Goal: Check status: Check status

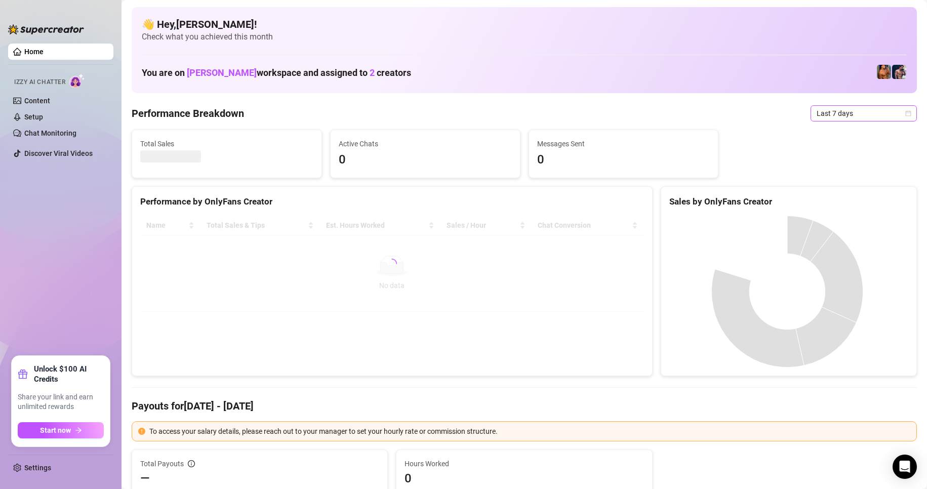
click at [871, 115] on span "Last 7 days" at bounding box center [863, 113] width 94 height 15
click at [842, 197] on div "Custom date" at bounding box center [855, 198] width 90 height 11
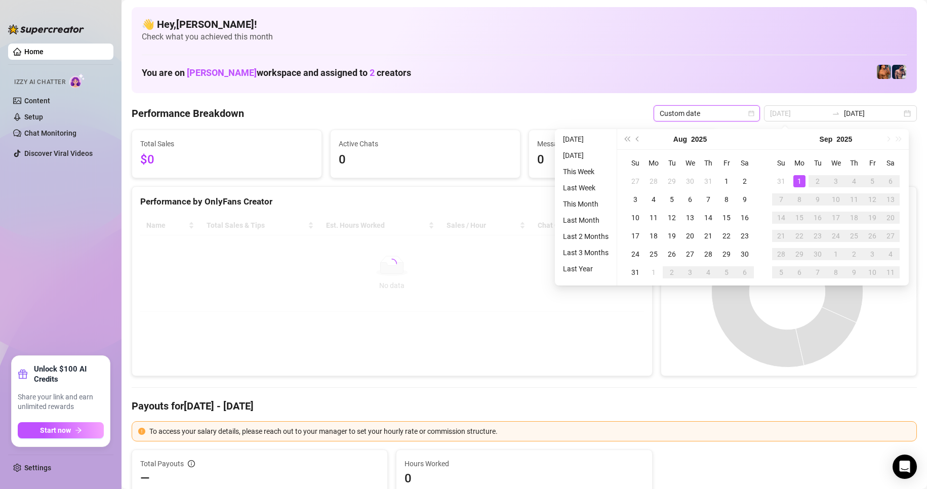
click at [797, 184] on div "1" at bounding box center [799, 181] width 12 height 12
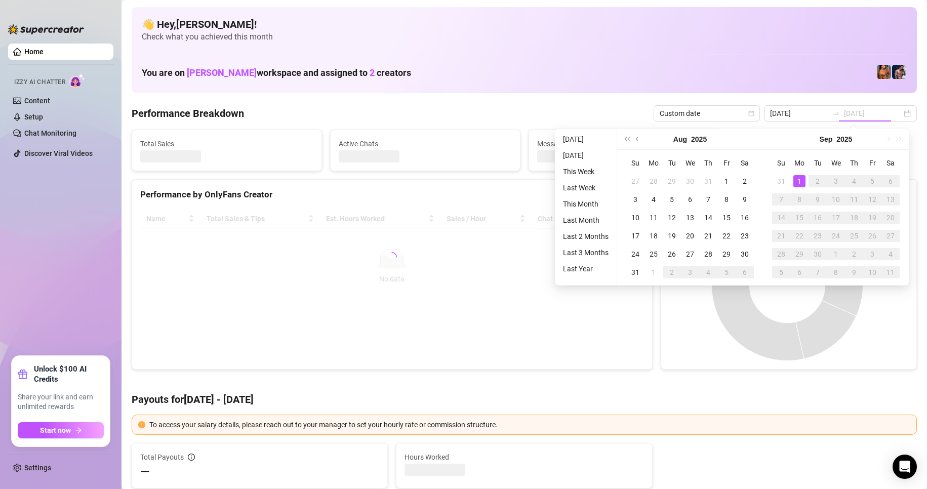
click at [797, 184] on div "1" at bounding box center [799, 181] width 12 height 12
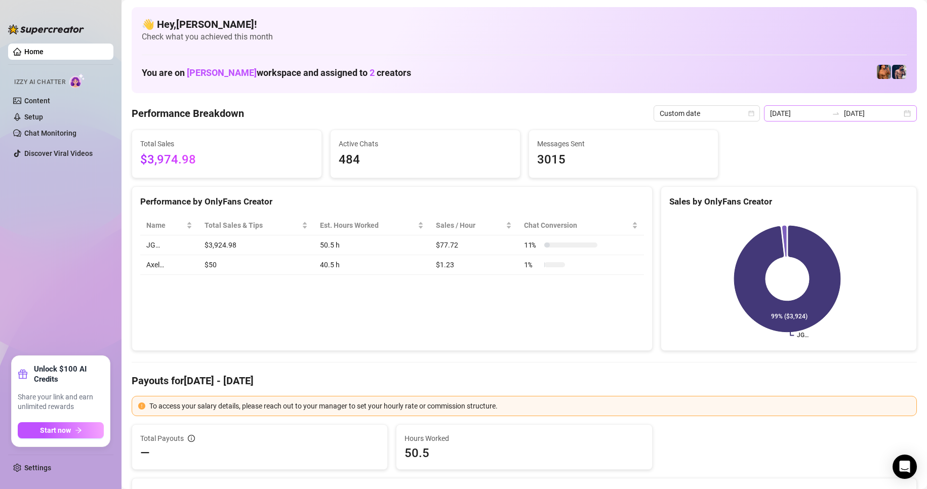
click at [893, 115] on div "[DATE] [DATE]" at bounding box center [840, 113] width 153 height 16
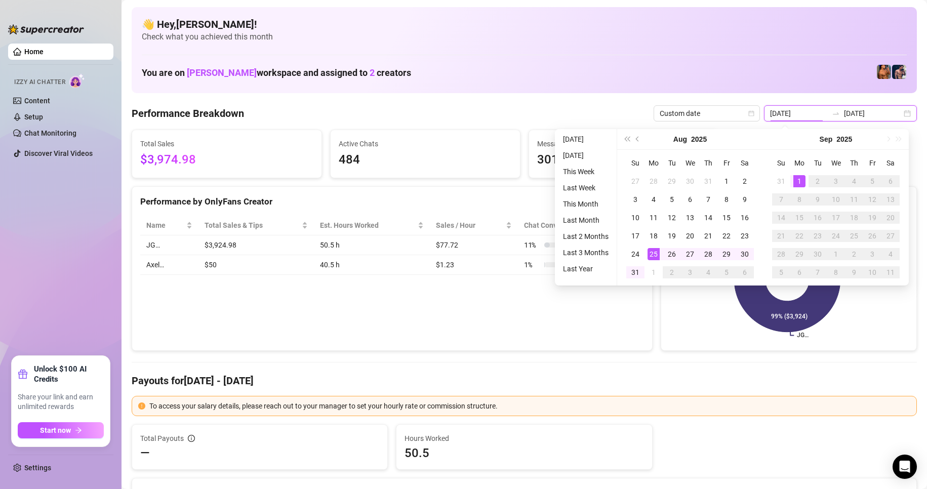
type input "[DATE]"
click at [799, 184] on div "1" at bounding box center [799, 181] width 12 height 12
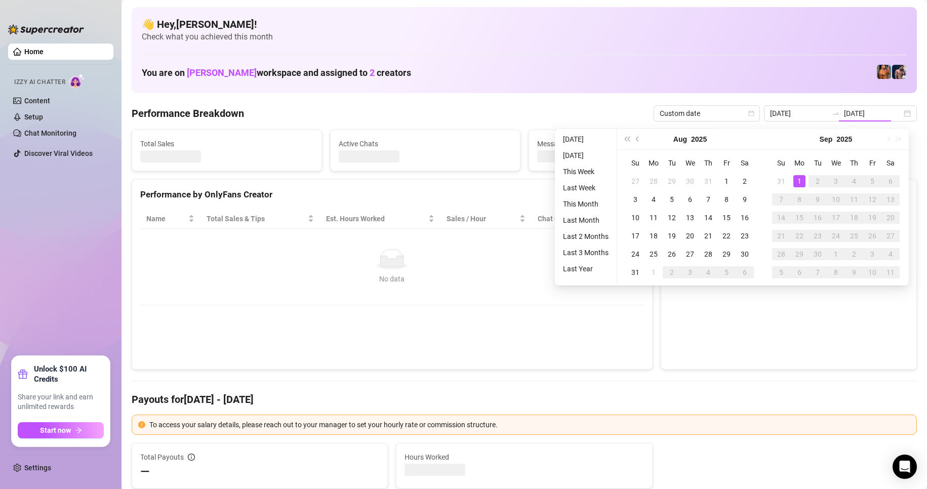
type input "[DATE]"
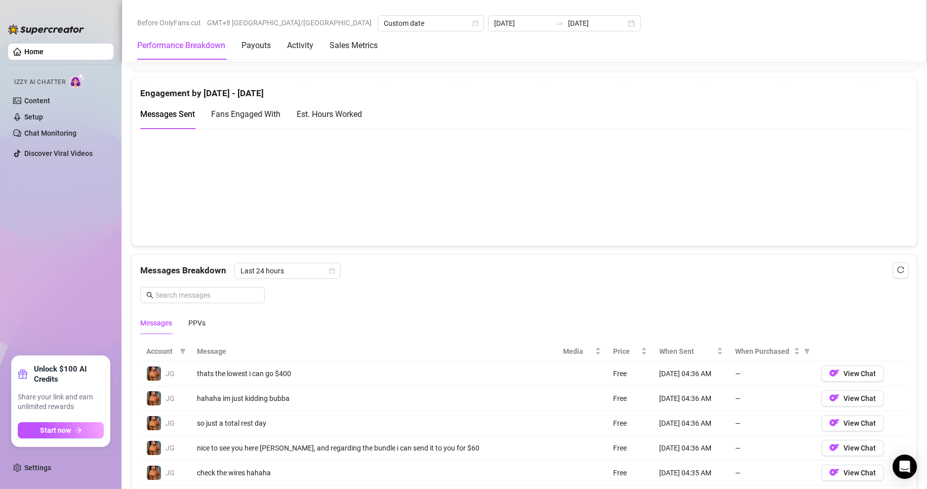
scroll to position [709, 0]
